Goal: Transaction & Acquisition: Purchase product/service

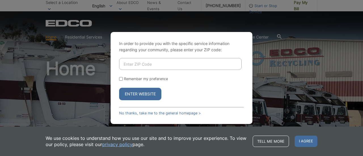
click at [154, 62] on input "Enter ZIP Code" at bounding box center [180, 64] width 123 height 12
type input "92064"
click at [119, 88] on button "Enter Website" at bounding box center [140, 94] width 42 height 12
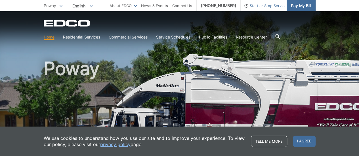
click at [294, 5] on span "Pay My Bill" at bounding box center [301, 6] width 20 height 6
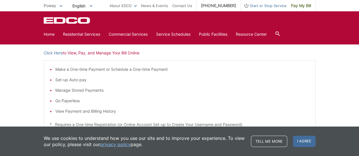
scroll to position [93, 0]
click at [90, 53] on p "Click Here to View, Pay, and Manage Your Bill Online" at bounding box center [180, 54] width 272 height 6
click at [56, 54] on link "Click Here" at bounding box center [53, 54] width 19 height 6
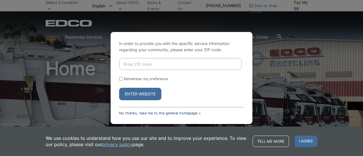
click at [147, 111] on link "No thanks, take me to the general homepage >" at bounding box center [160, 113] width 82 height 4
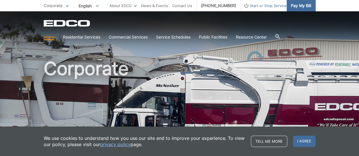
click at [299, 5] on span "Pay My Bill" at bounding box center [301, 6] width 20 height 6
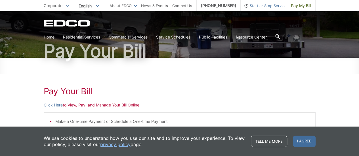
scroll to position [43, 0]
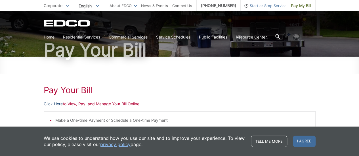
click at [54, 104] on link "Click Here" at bounding box center [53, 104] width 19 height 6
